Goal: Book appointment/travel/reservation

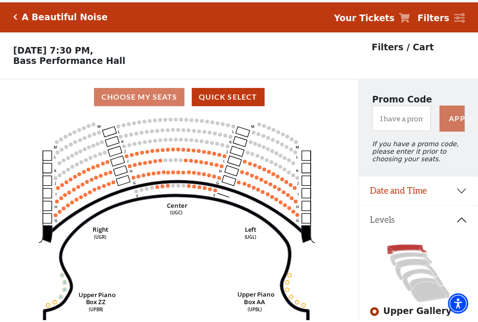
scroll to position [44, 0]
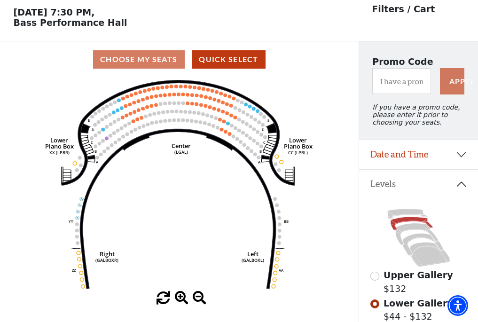
scroll to position [44, 0]
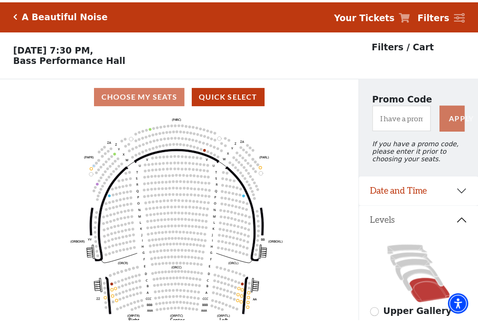
scroll to position [44, 0]
